Goal: Information Seeking & Learning: Learn about a topic

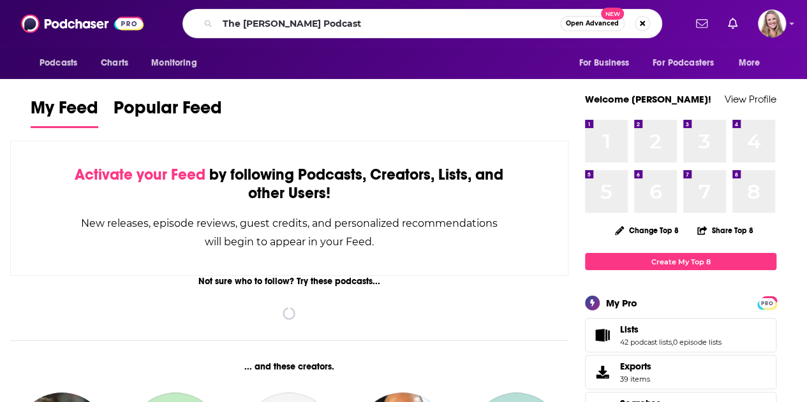
type input "The [PERSON_NAME] Podcast"
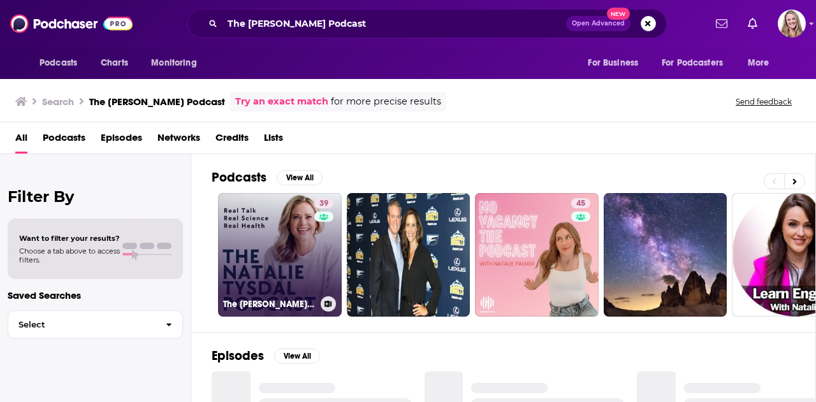
click at [294, 253] on link "39 The [PERSON_NAME] Podcast" at bounding box center [280, 255] width 124 height 124
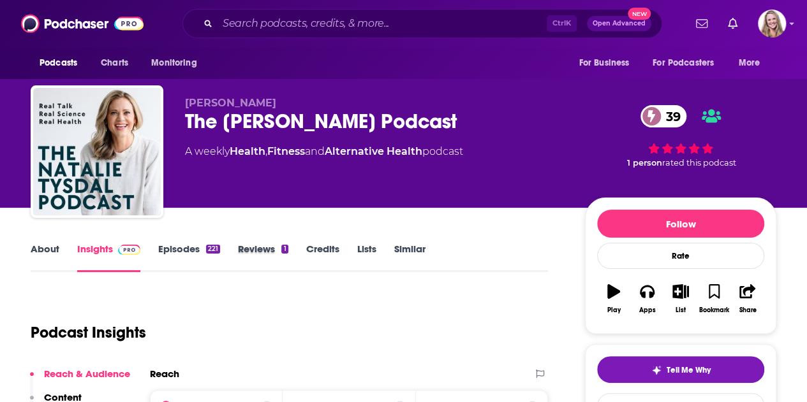
click at [294, 253] on div "Reviews 1" at bounding box center [272, 257] width 68 height 29
